Goal: Transaction & Acquisition: Purchase product/service

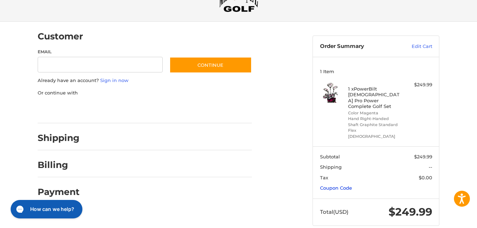
click at [343, 185] on link "Coupon Code" at bounding box center [336, 188] width 32 height 6
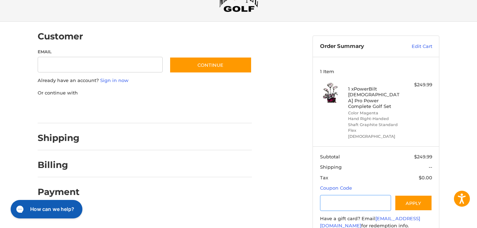
click at [347, 195] on input "Gift Certificate or Coupon Code" at bounding box center [355, 203] width 71 height 16
type input "********"
click at [405, 195] on button "Apply" at bounding box center [414, 203] width 38 height 16
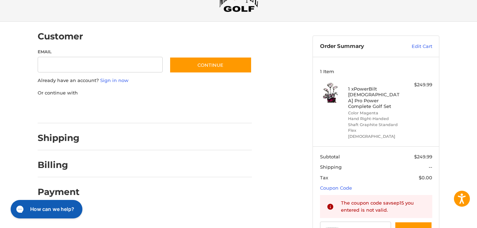
scroll to position [0, 0]
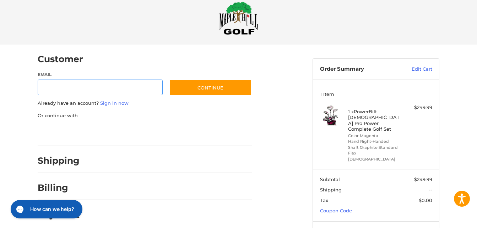
scroll to position [11, 0]
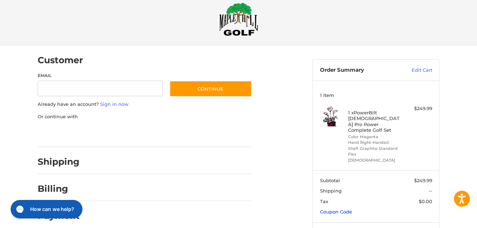
click at [339, 209] on link "Coupon Code" at bounding box center [336, 212] width 32 height 6
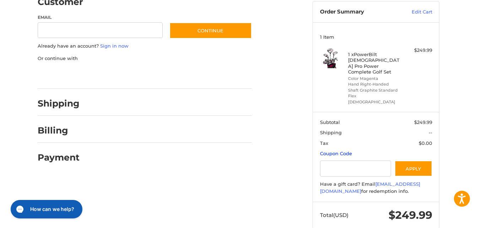
scroll to position [73, 0]
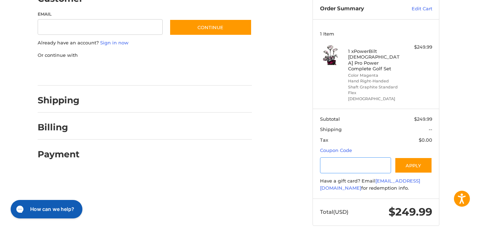
click at [356, 157] on input "Gift Certificate or Coupon Code" at bounding box center [355, 165] width 71 height 16
type input "*********"
click at [414, 157] on button "Apply" at bounding box center [414, 165] width 38 height 16
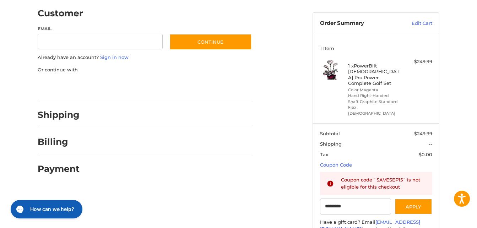
scroll to position [0, 0]
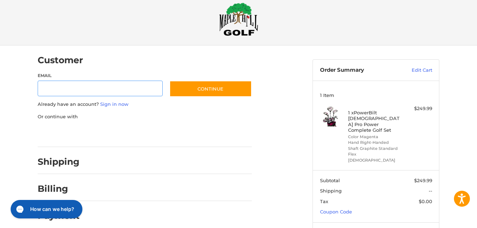
scroll to position [35, 0]
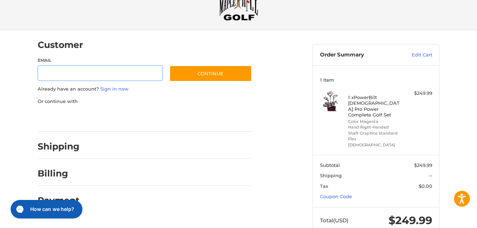
scroll to position [11, 0]
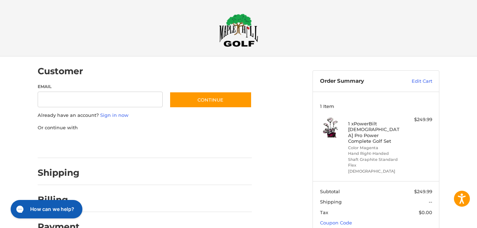
scroll to position [0, 0]
